Goal: Task Accomplishment & Management: Use online tool/utility

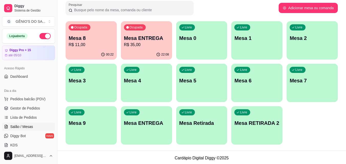
scroll to position [80, 0]
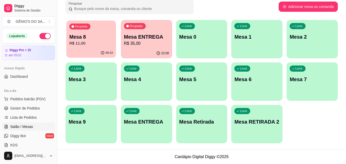
click at [75, 43] on p "R$ 11,00" at bounding box center [91, 43] width 44 height 6
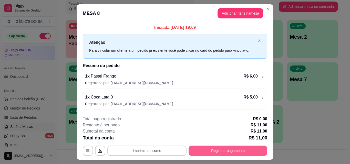
click at [213, 151] on button "Registrar pagamento" at bounding box center [227, 151] width 79 height 10
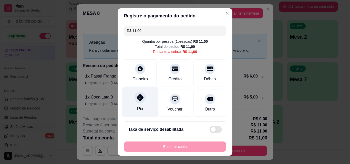
click at [142, 103] on div "Pix" at bounding box center [140, 102] width 36 height 30
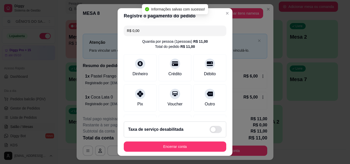
type input "R$ 0,00"
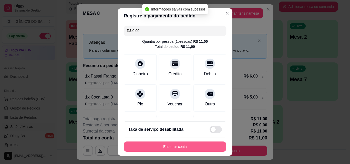
click at [152, 148] on button "Encerrar conta" at bounding box center [175, 147] width 102 height 10
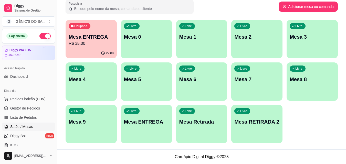
click at [76, 39] on p "Mesa ENTREGA" at bounding box center [91, 36] width 45 height 7
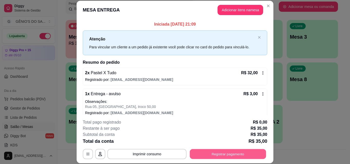
click at [204, 153] on button "Registrar pagamento" at bounding box center [228, 154] width 76 height 10
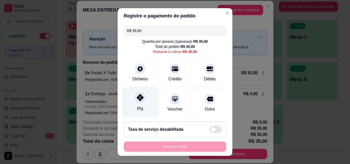
click at [134, 97] on div at bounding box center [139, 97] width 11 height 11
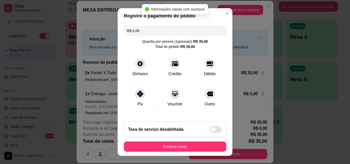
type input "R$ 0,00"
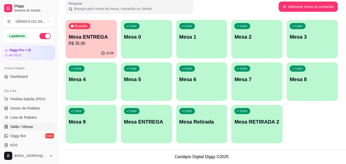
click at [77, 33] on div "Ocupada Mesa ENTREGA R$ 35,00" at bounding box center [91, 34] width 51 height 28
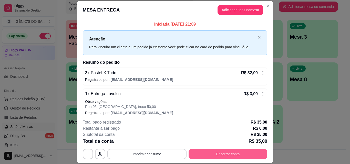
click at [214, 155] on button "Encerrar conta" at bounding box center [227, 154] width 79 height 10
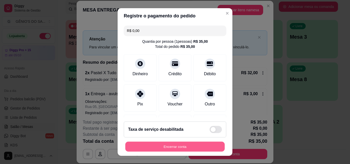
click at [180, 144] on button "Encerrar conta" at bounding box center [174, 147] width 99 height 10
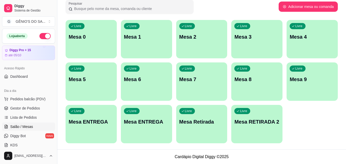
click at [267, 61] on div "Livre Mesa 0 Livre Mesa 1 Livre Mesa 2 Livre Mesa 3 Livre Mesa 4 Livre Mesa 5 L…" at bounding box center [202, 81] width 272 height 123
